Goal: Navigation & Orientation: Find specific page/section

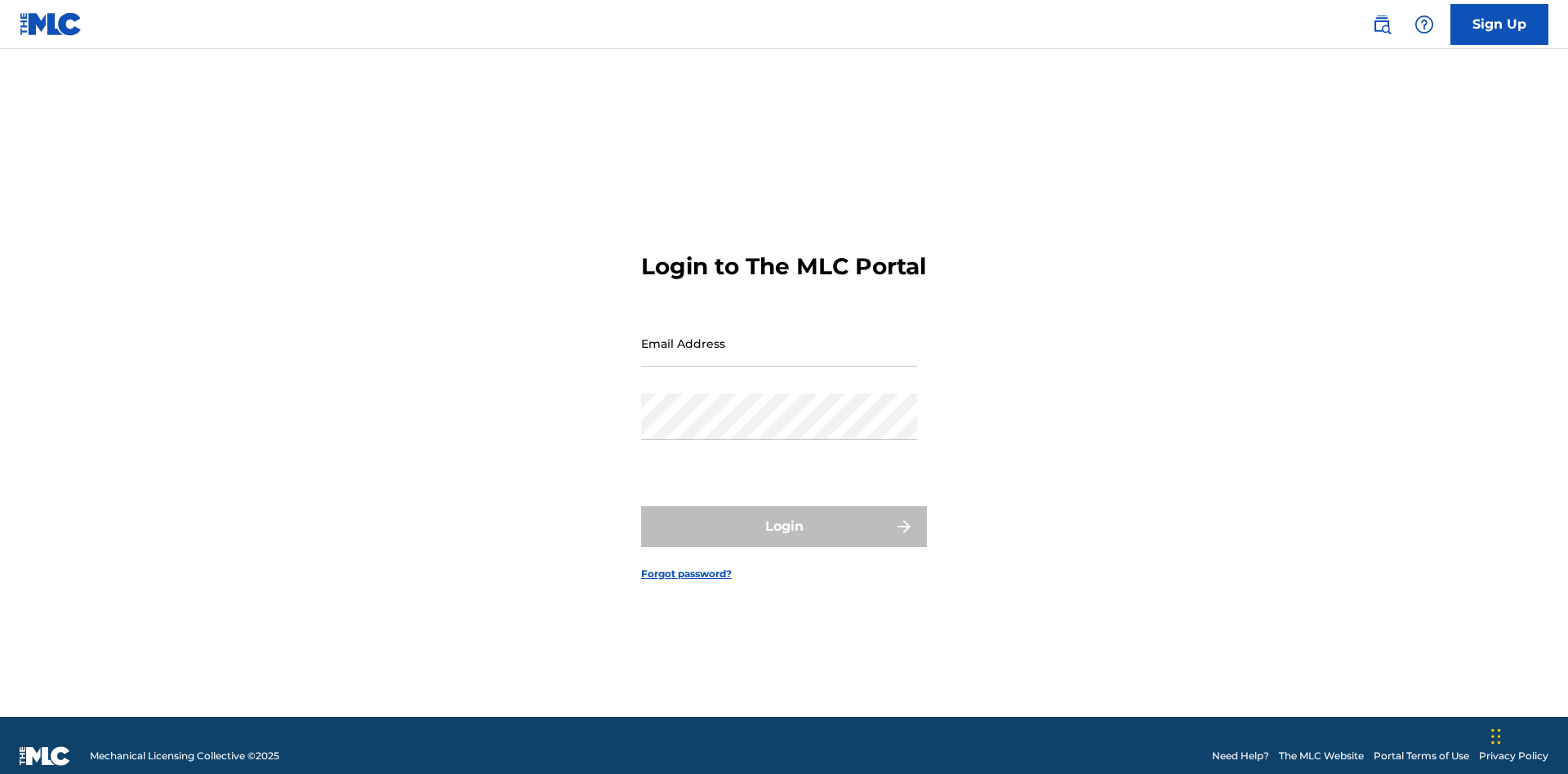
scroll to position [21, 0]
click at [779, 335] on input "Email Address" at bounding box center [778, 343] width 276 height 47
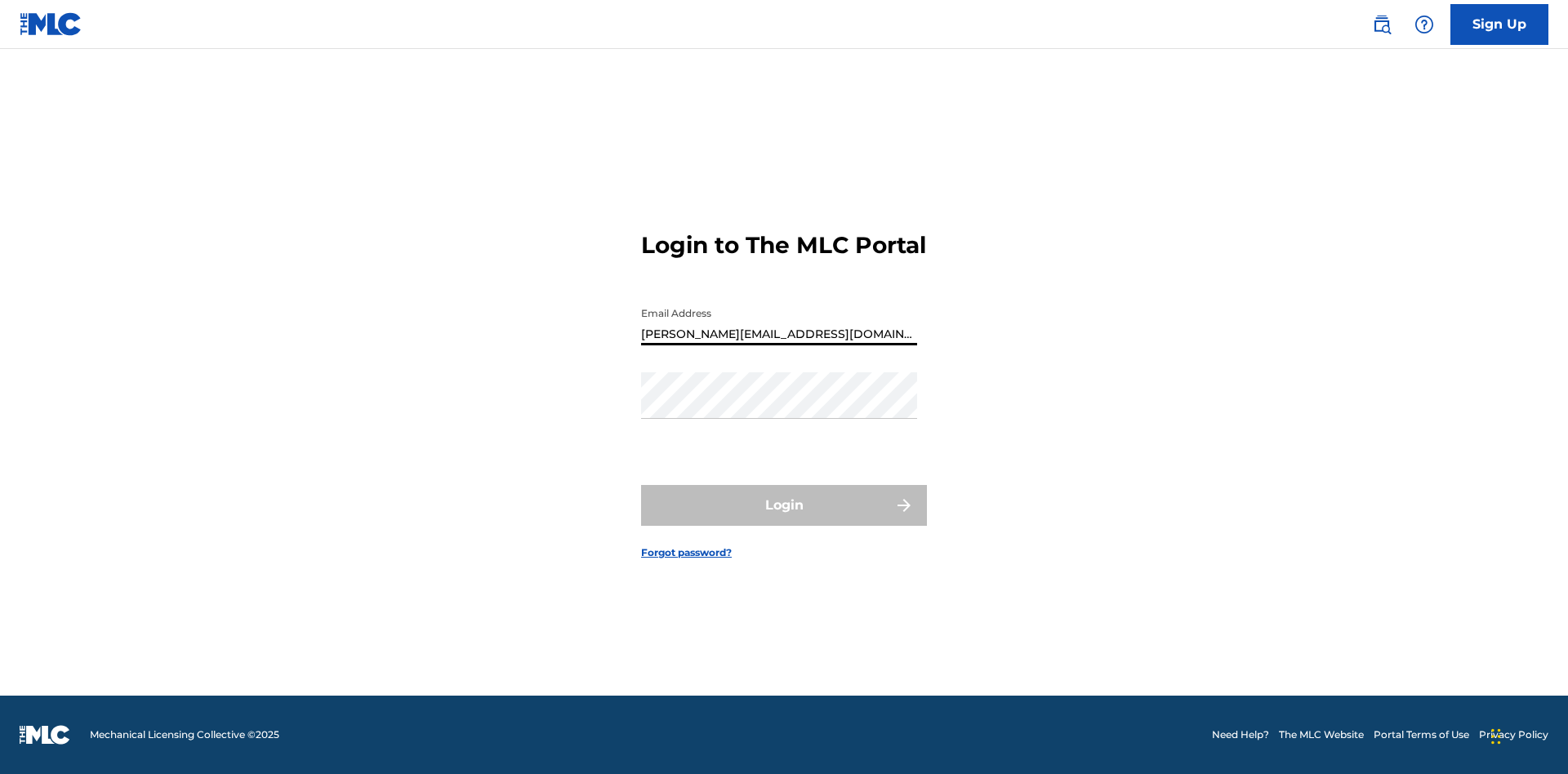
type input "Helena.Songwriter@gmail.com"
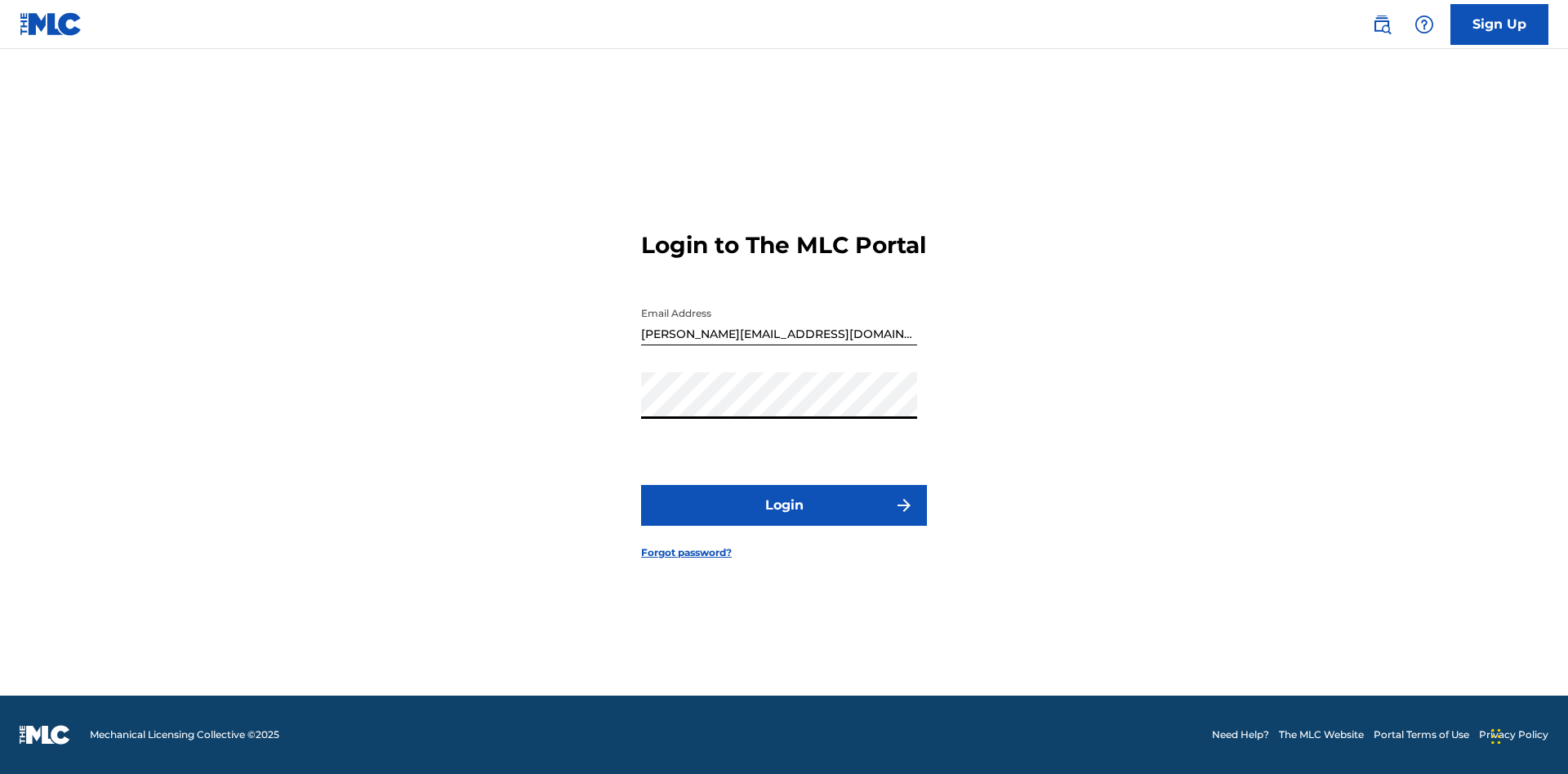
click at [784, 519] on button "Login" at bounding box center [784, 505] width 286 height 41
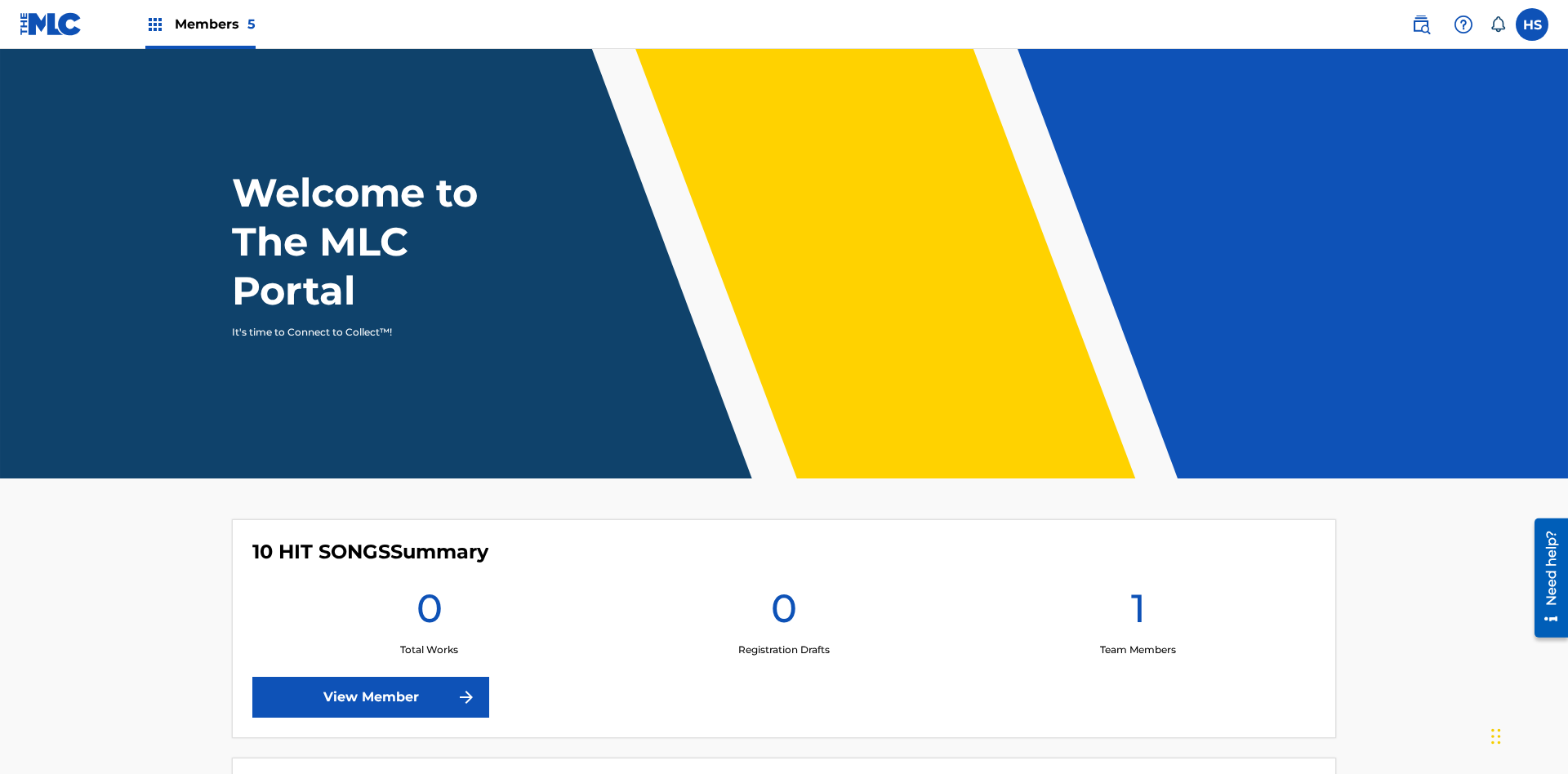
scroll to position [70, 0]
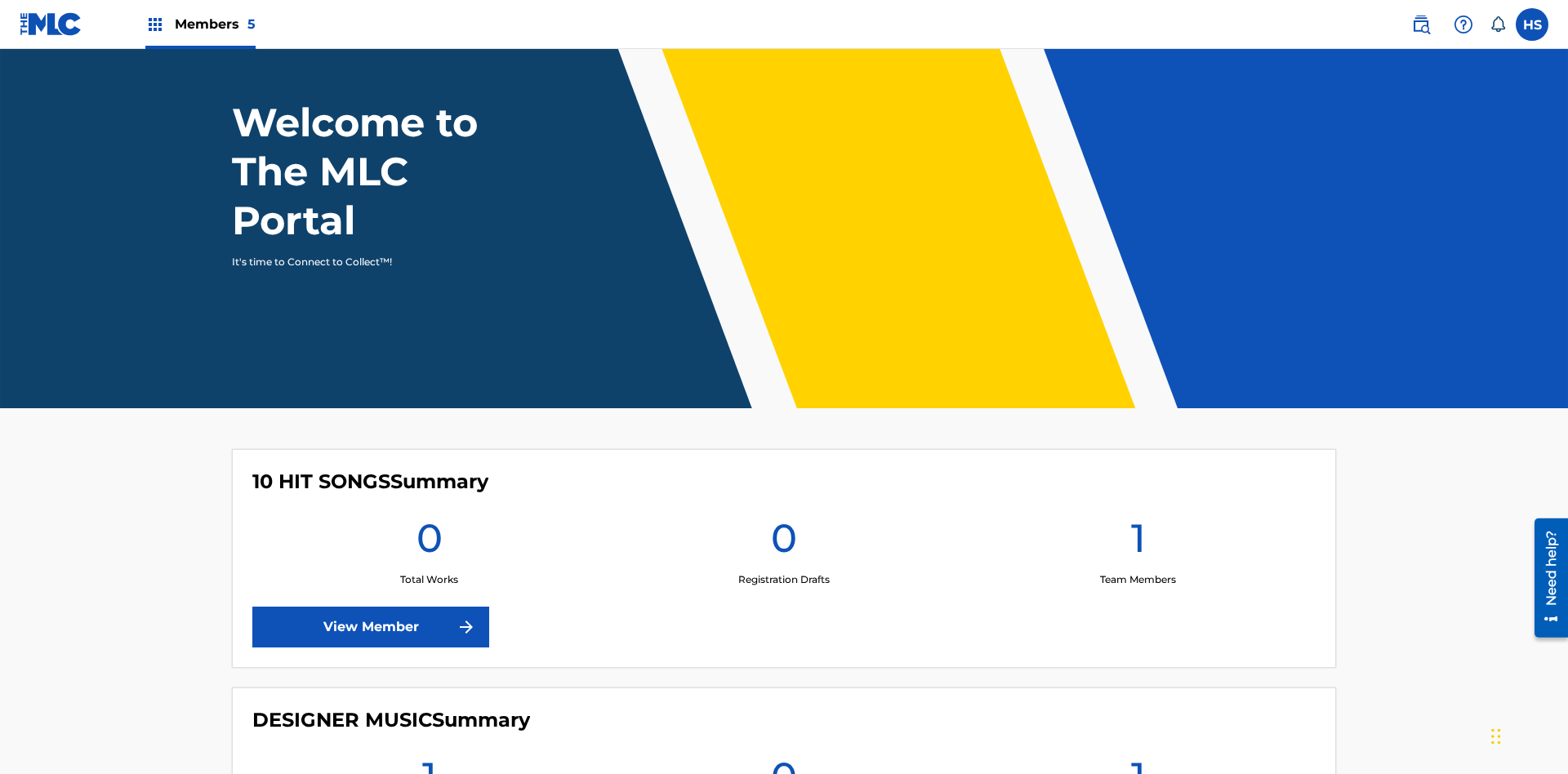
click at [370, 607] on link "View Member" at bounding box center [370, 627] width 236 height 41
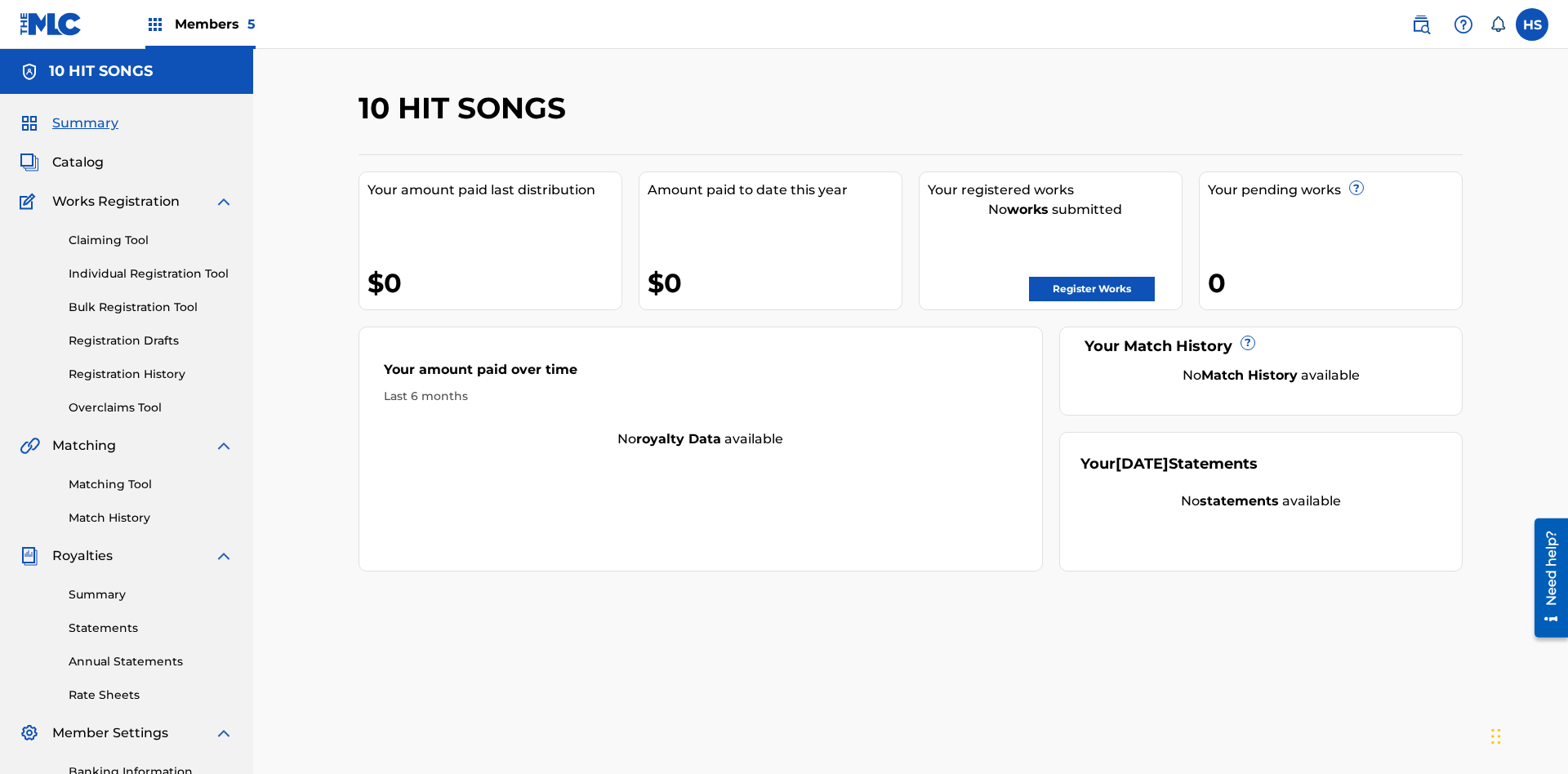
click at [199, 24] on span "Members 5" at bounding box center [215, 24] width 81 height 19
